Goal: Find specific page/section: Find specific page/section

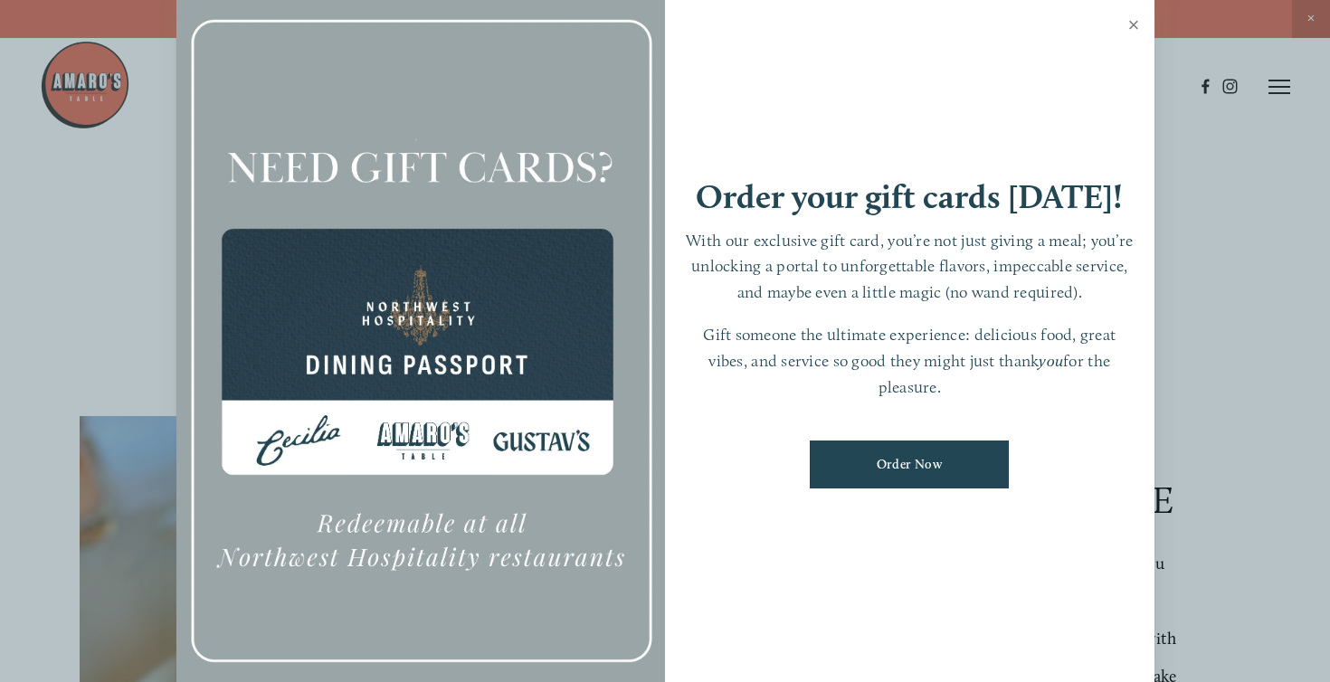
click at [1139, 31] on link "Close" at bounding box center [1134, 27] width 35 height 51
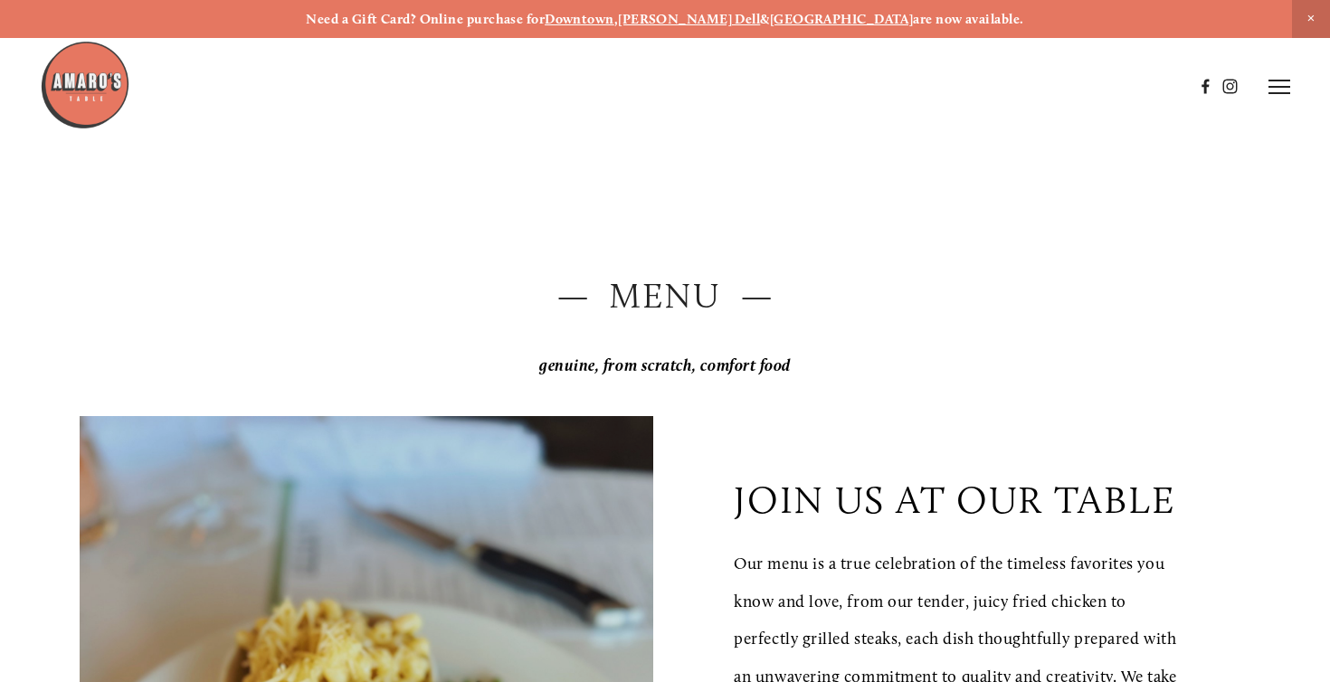
click at [1280, 89] on icon at bounding box center [1280, 87] width 22 height 16
click at [947, 84] on span "Menu" at bounding box center [955, 86] width 33 height 15
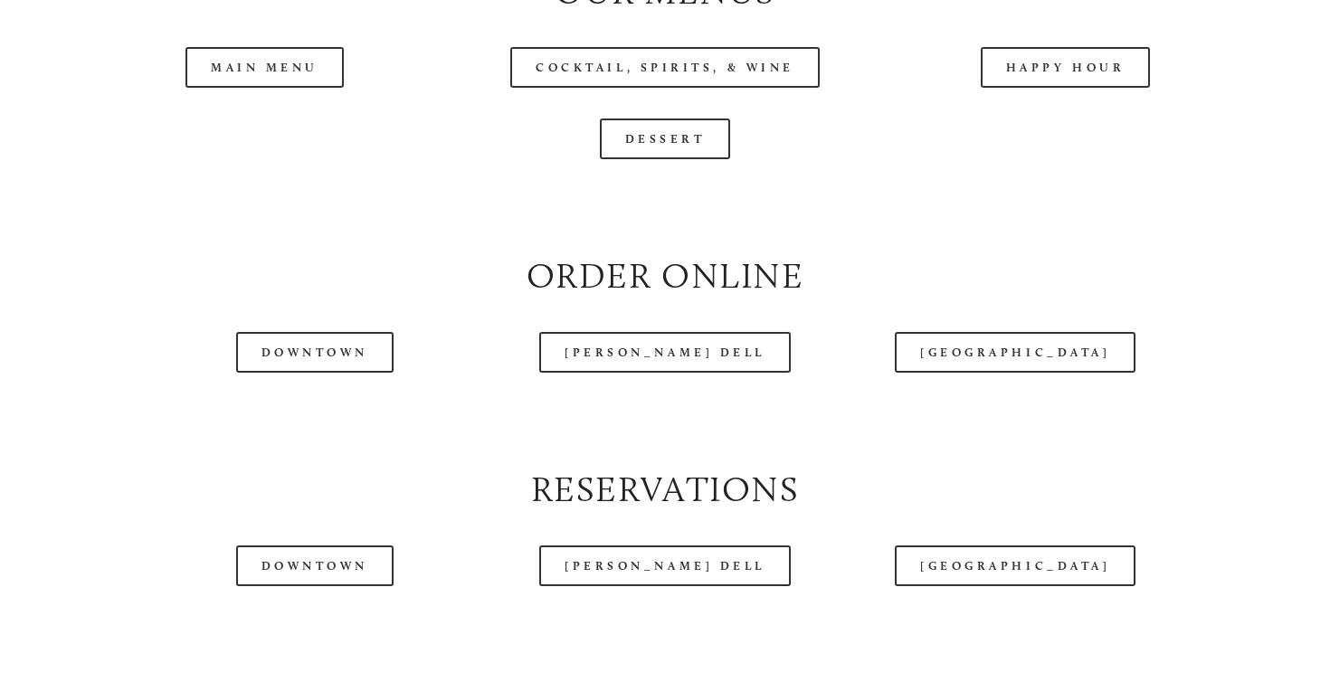
scroll to position [1916, 0]
click at [1056, 81] on div at bounding box center [616, 41] width 1153 height 93
click at [1057, 74] on div at bounding box center [616, 41] width 1153 height 93
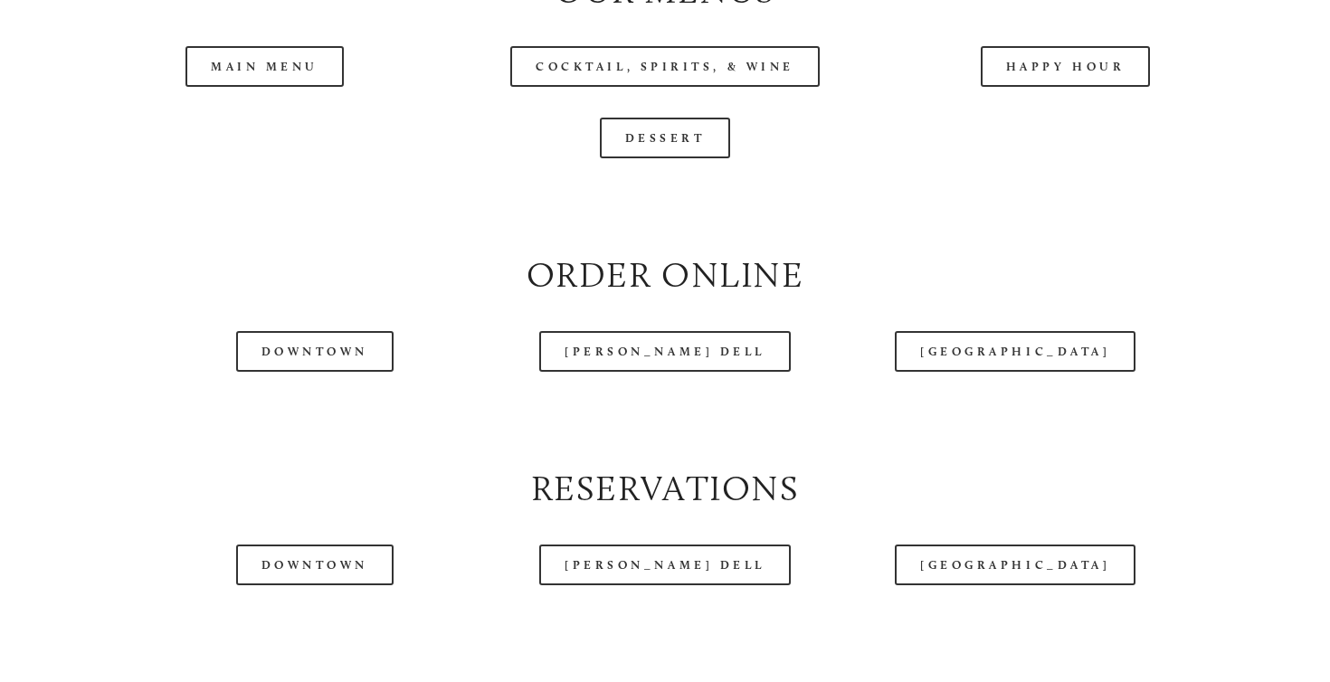
click at [1057, 74] on div at bounding box center [616, 41] width 1153 height 93
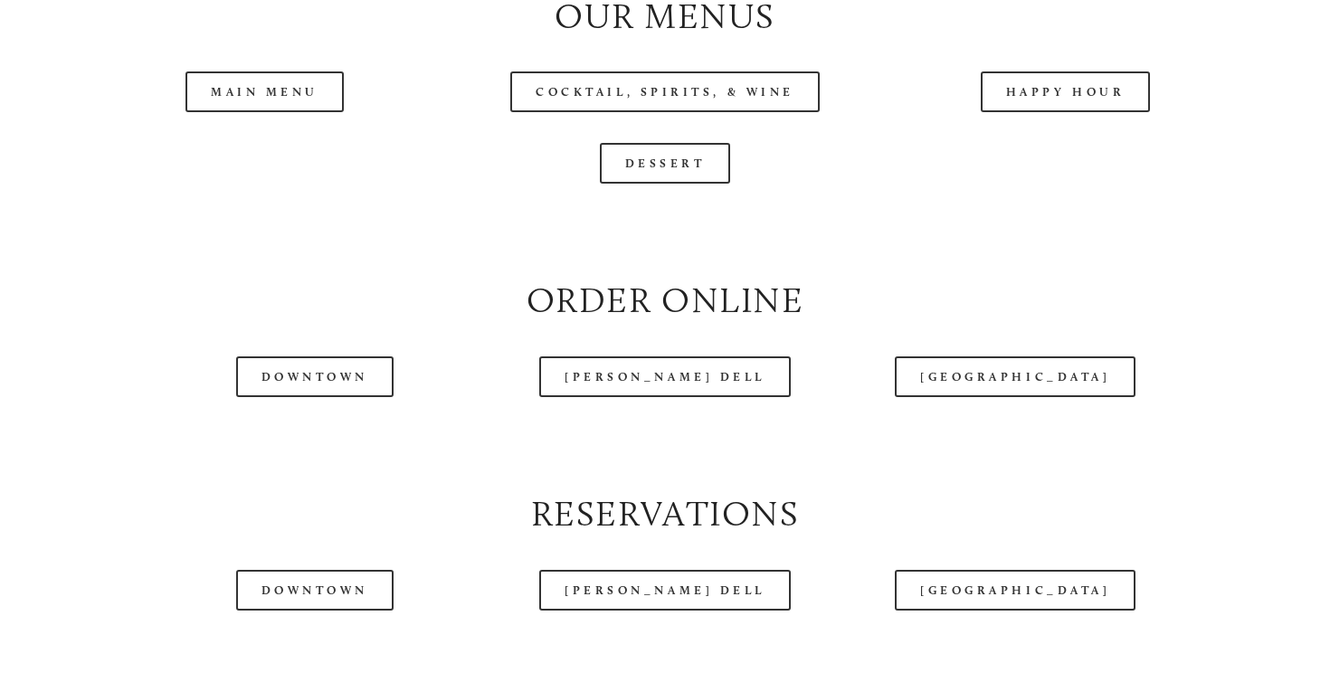
scroll to position [1933, 0]
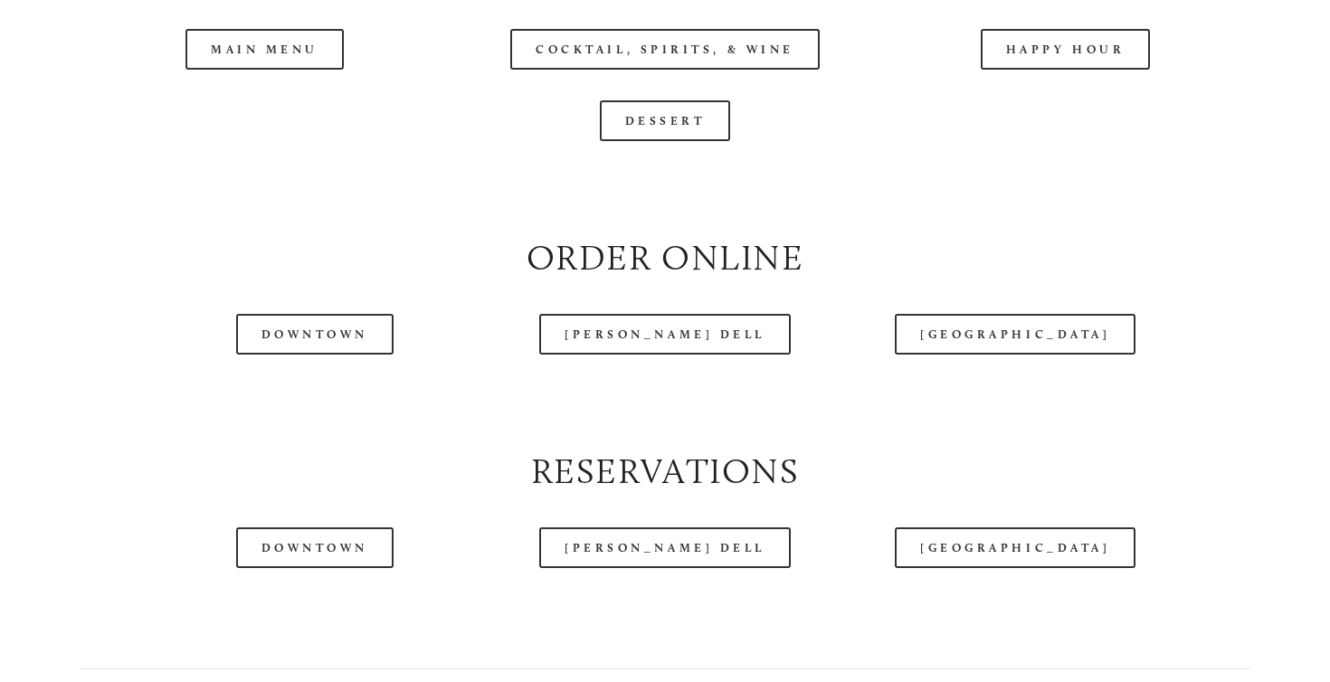
click at [1059, 65] on div at bounding box center [616, 41] width 1153 height 93
click at [693, 79] on div at bounding box center [616, 41] width 1153 height 93
click at [290, 68] on div at bounding box center [616, 41] width 1153 height 93
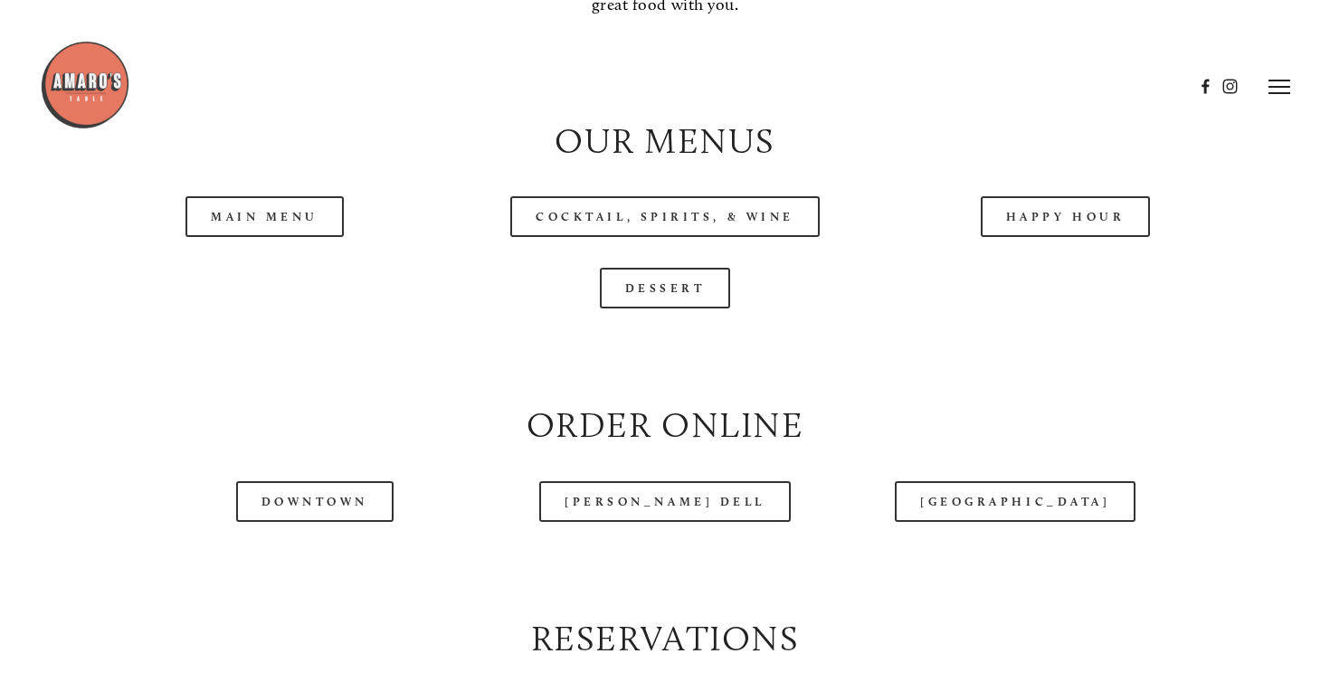
scroll to position [1765, 0]
click at [1066, 231] on link "Happy Hour" at bounding box center [1066, 217] width 170 height 41
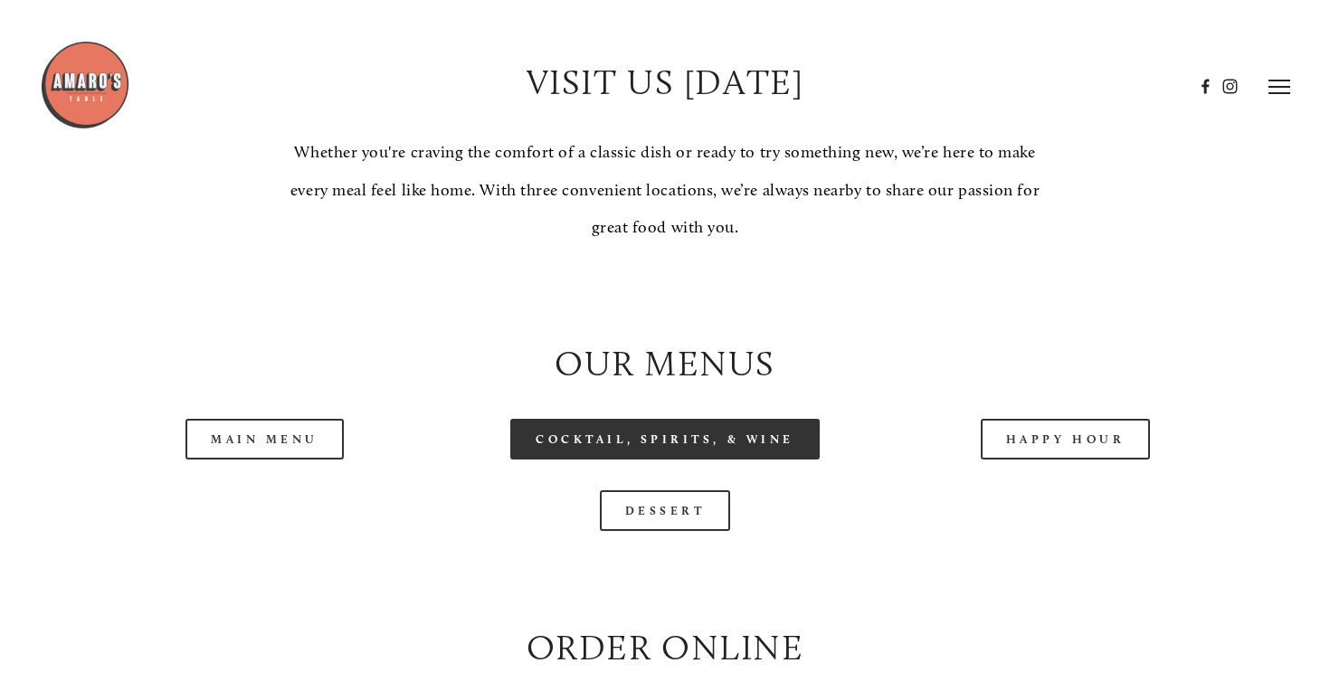
scroll to position [1532, 0]
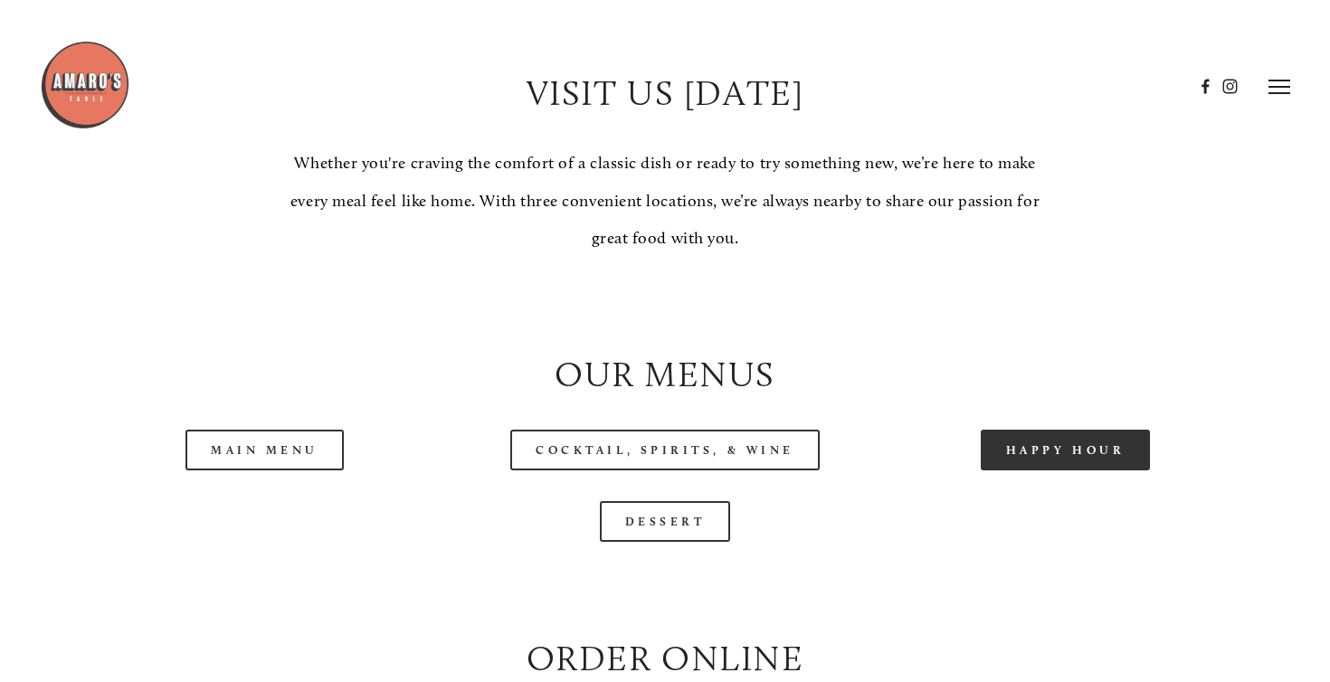
click at [1024, 464] on link "Happy Hour" at bounding box center [1066, 450] width 170 height 41
